Goal: Information Seeking & Learning: Learn about a topic

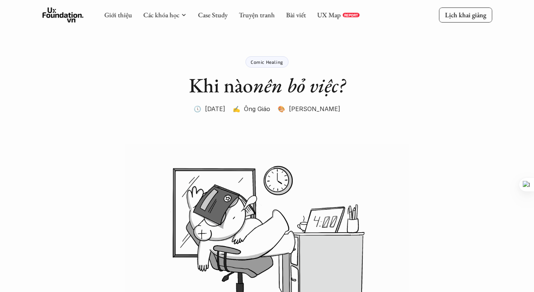
click at [60, 15] on use at bounding box center [62, 14] width 41 height 15
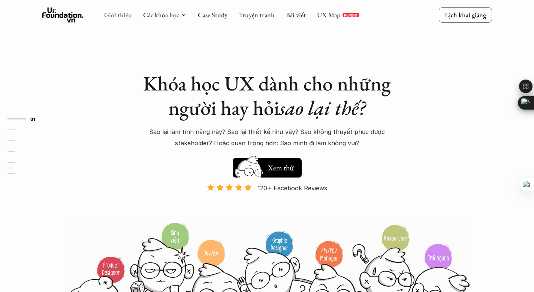
click at [112, 18] on link "Giới thiệu" at bounding box center [118, 14] width 28 height 9
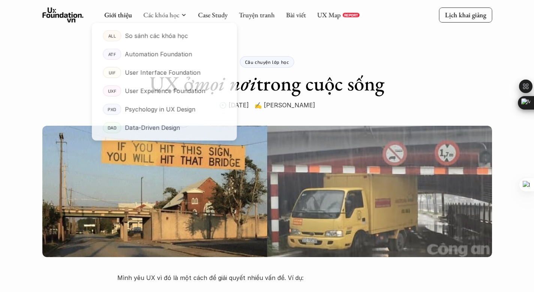
click at [160, 19] on div at bounding box center [164, 77] width 148 height 132
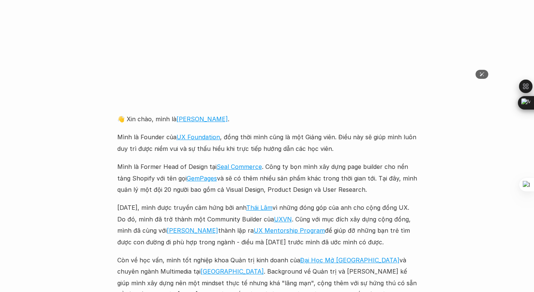
scroll to position [798, 0]
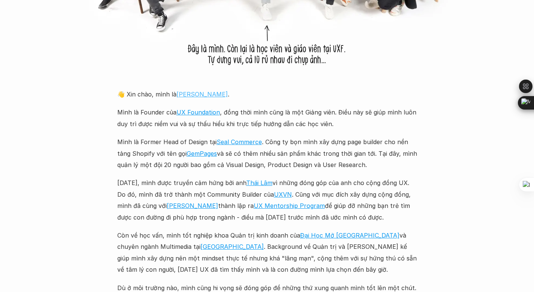
click at [186, 90] on link "[PERSON_NAME]" at bounding box center [201, 93] width 51 height 7
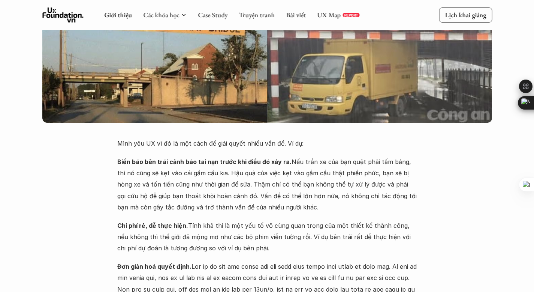
scroll to position [0, 0]
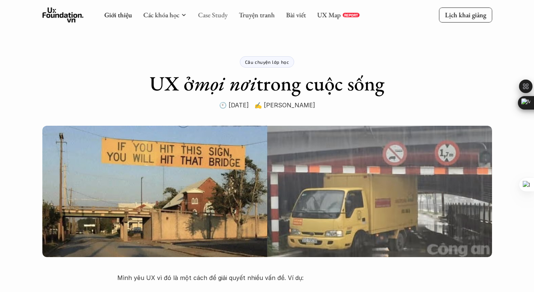
click at [205, 14] on link "Case Study" at bounding box center [213, 14] width 30 height 9
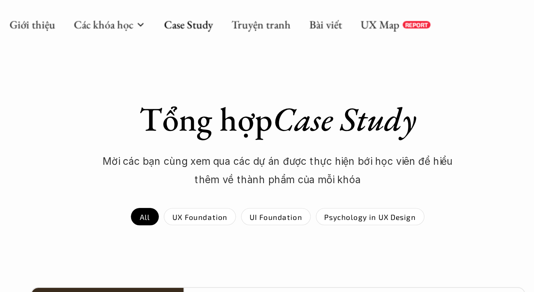
click at [331, 22] on div "Giới thiệu Các khóa học Case Study Truyện tranh Bài viết UX Map REPORT Lịch kha…" at bounding box center [267, 15] width 534 height 30
click at [331, 14] on link "UX Map" at bounding box center [329, 14] width 24 height 9
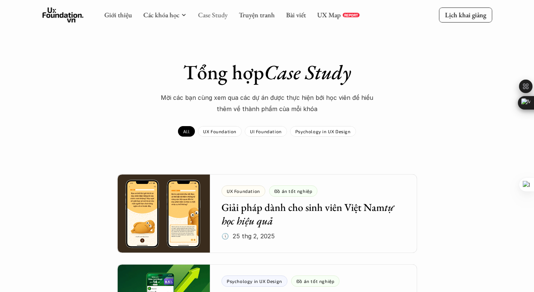
click at [219, 15] on link "Case Study" at bounding box center [213, 14] width 30 height 9
click at [265, 13] on link "Truyện tranh" at bounding box center [257, 14] width 36 height 9
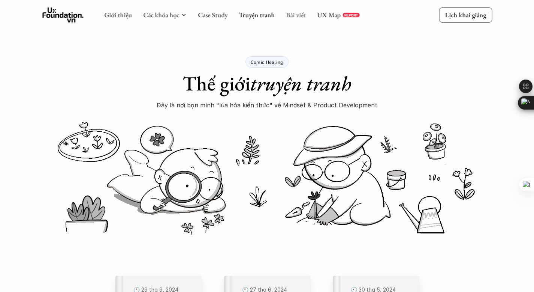
click at [295, 15] on link "Bài viết" at bounding box center [296, 14] width 20 height 9
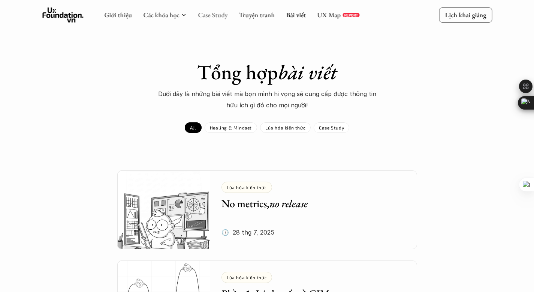
click at [199, 15] on link "Case Study" at bounding box center [213, 14] width 30 height 9
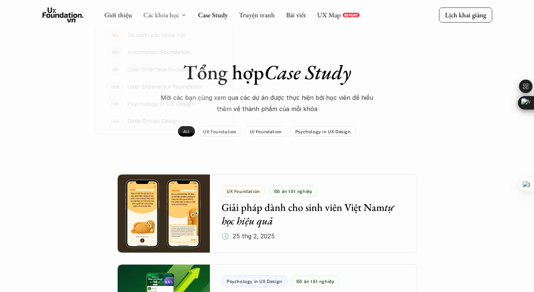
click at [168, 14] on link "Các khóa học" at bounding box center [161, 14] width 36 height 9
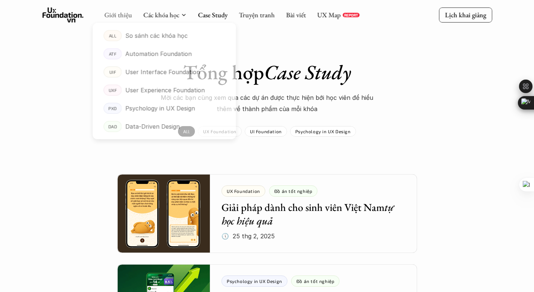
click at [118, 12] on link "Giới thiệu" at bounding box center [118, 14] width 28 height 9
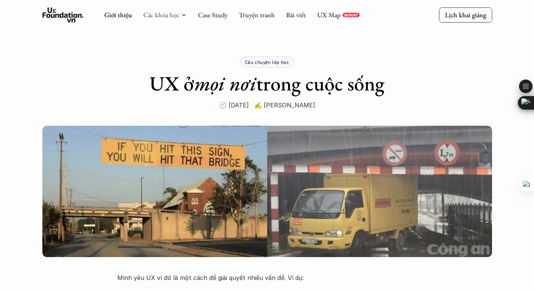
click at [169, 12] on link "Các khóa học" at bounding box center [161, 14] width 36 height 9
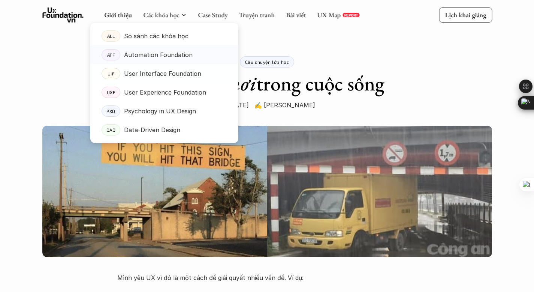
click at [163, 49] on link "ATF Automation Foundation" at bounding box center [164, 54] width 148 height 19
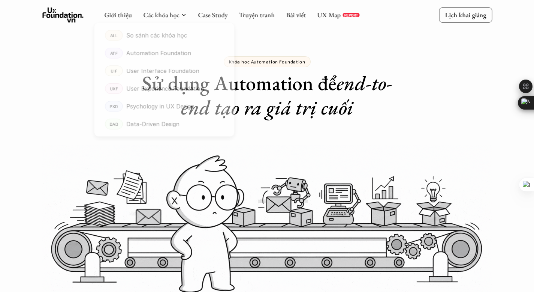
click at [160, 13] on div at bounding box center [164, 77] width 148 height 132
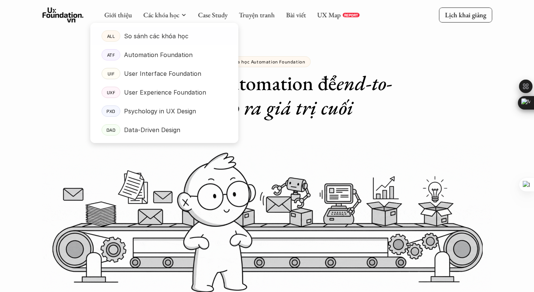
click at [156, 33] on p "So sánh các khóa học" at bounding box center [156, 35] width 64 height 11
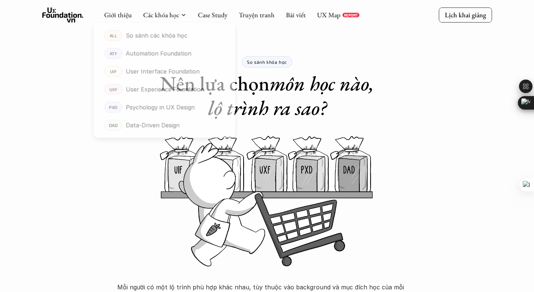
click at [66, 18] on icon at bounding box center [62, 14] width 41 height 15
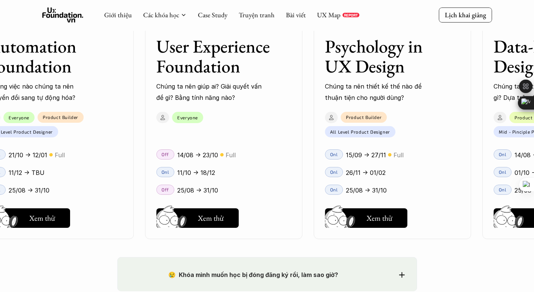
scroll to position [1072, 0]
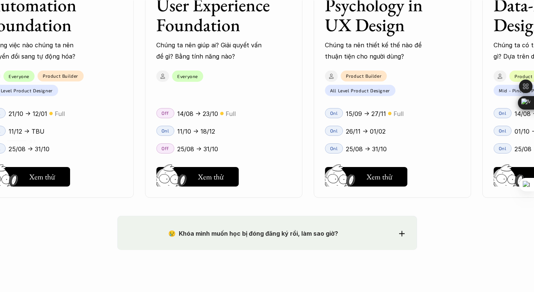
click at [305, 219] on div "😢 Khóa mình muốn học bị đóng đăng ký rồi, làm sao giờ? Chào bạn, Bọn mình rất t…" at bounding box center [267, 232] width 300 height 34
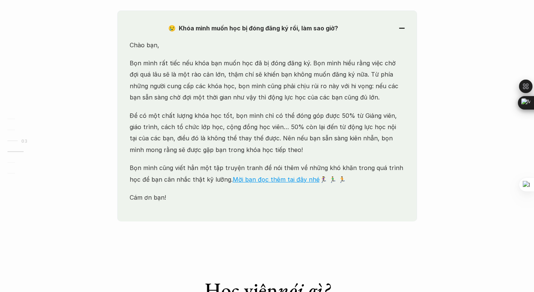
scroll to position [1322, 0]
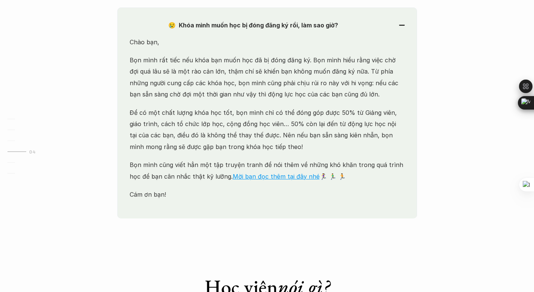
drag, startPoint x: 316, startPoint y: 181, endPoint x: 210, endPoint y: 55, distance: 164.9
click at [210, 55] on div "Chào bạn, Bọn mình rất tiếc nếu khóa bạn muốn học đã bị đóng đăng ký. Bọn mình …" at bounding box center [267, 127] width 275 height 182
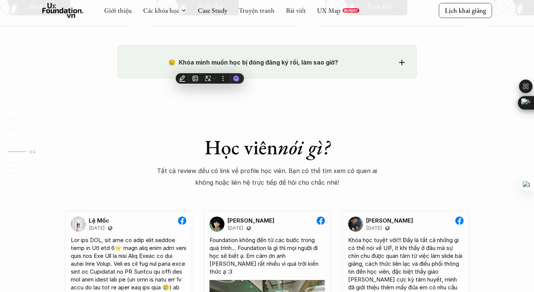
scroll to position [1278, 0]
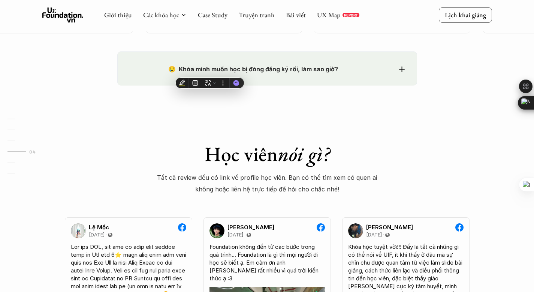
click at [197, 67] on strong "😢 Khóa mình muốn học bị đóng đăng ký rồi, làm sao giờ?" at bounding box center [253, 68] width 170 height 7
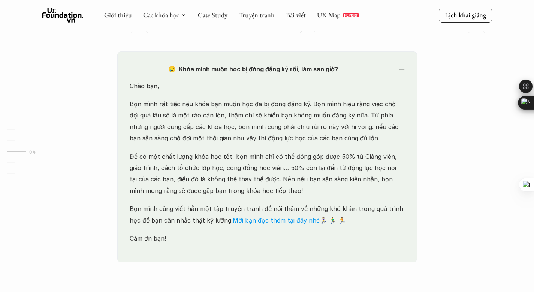
drag, startPoint x: 128, startPoint y: 81, endPoint x: 194, endPoint y: 221, distance: 155.7
click at [194, 221] on div "😢 Khóa mình muốn học bị đóng đăng ký rồi, làm sao giờ? Chào bạn, Bọn mình rất t…" at bounding box center [267, 156] width 300 height 211
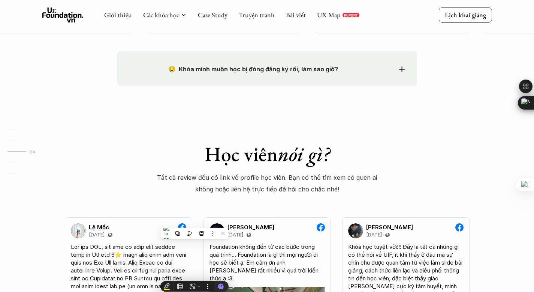
click at [194, 148] on h1 "Học viên nói gì?" at bounding box center [267, 154] width 220 height 24
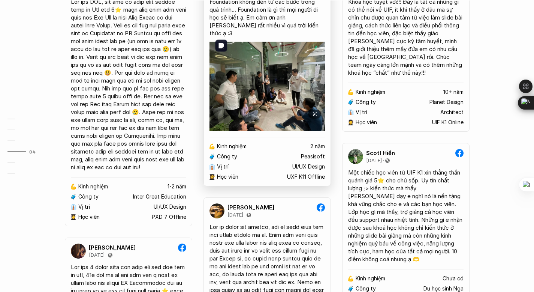
scroll to position [1546, 0]
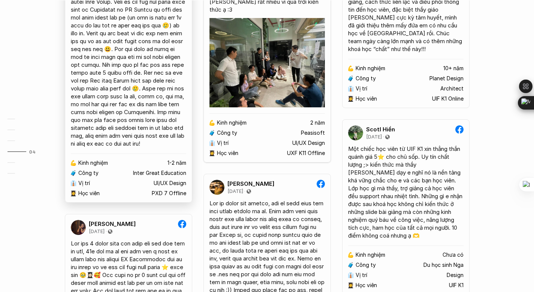
click at [164, 126] on div at bounding box center [128, 60] width 115 height 173
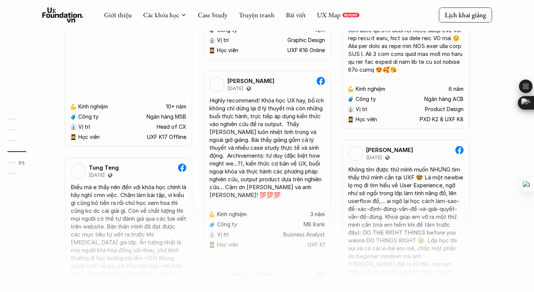
scroll to position [1925, 0]
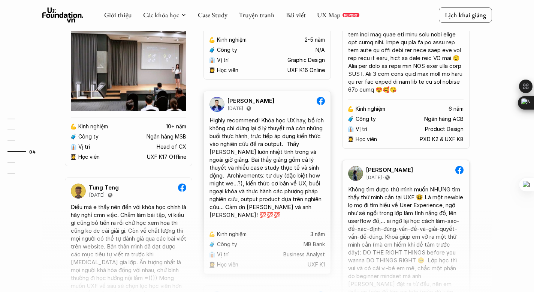
click at [279, 161] on div "Highly recommend! Khóa học UX hay, bổ ích không chỉ dừng lại ở lý thuyết mà còn…" at bounding box center [266, 167] width 115 height 102
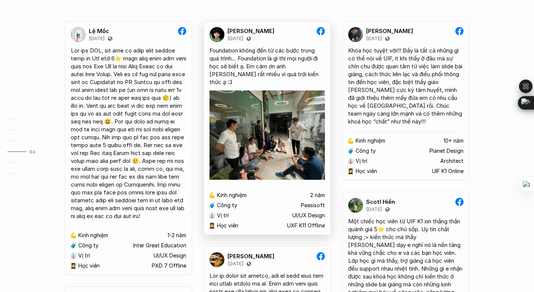
scroll to position [1476, 0]
